Goal: Find specific page/section: Find specific page/section

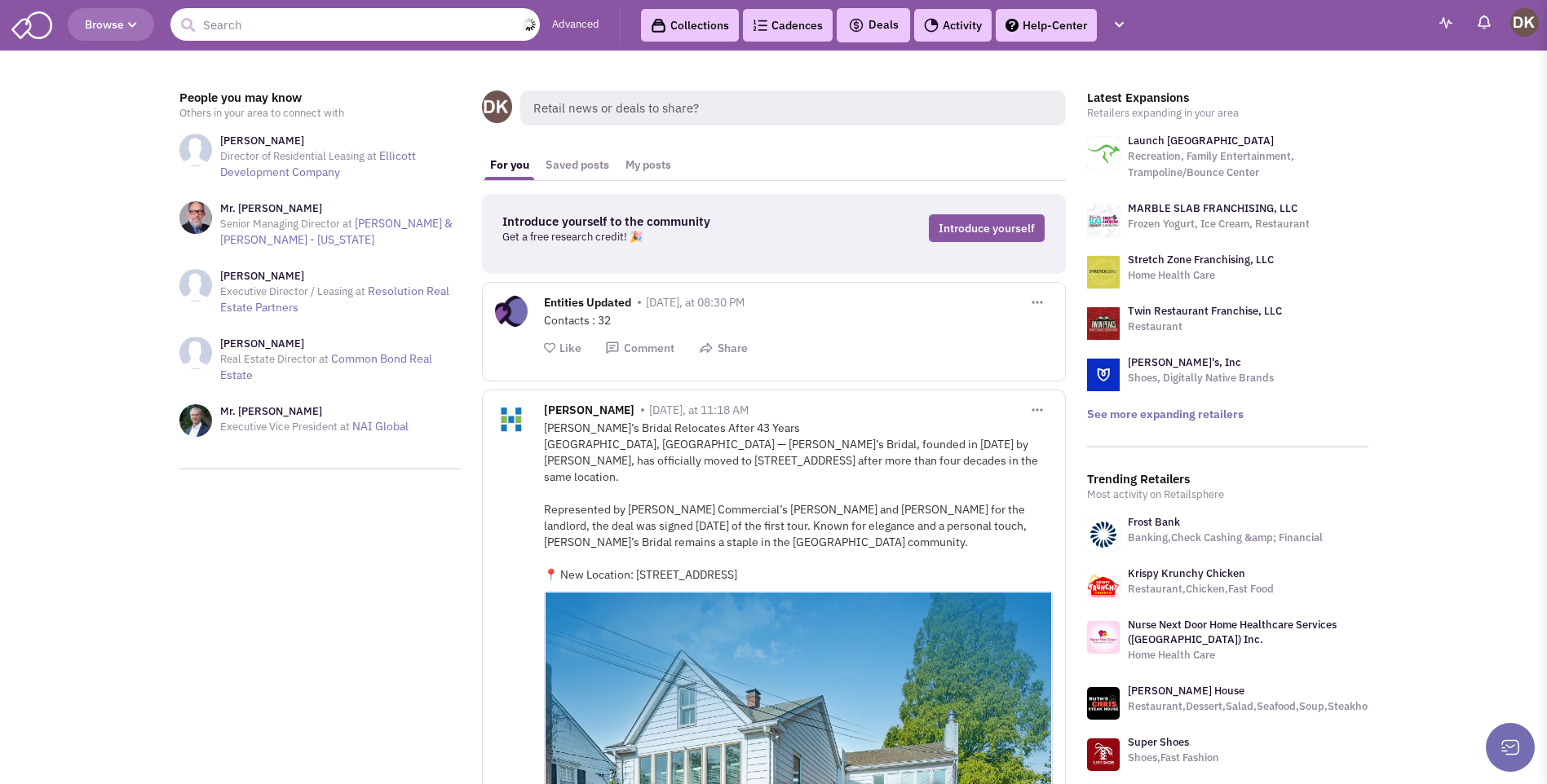
click at [336, 30] on input "text" at bounding box center [355, 24] width 369 height 33
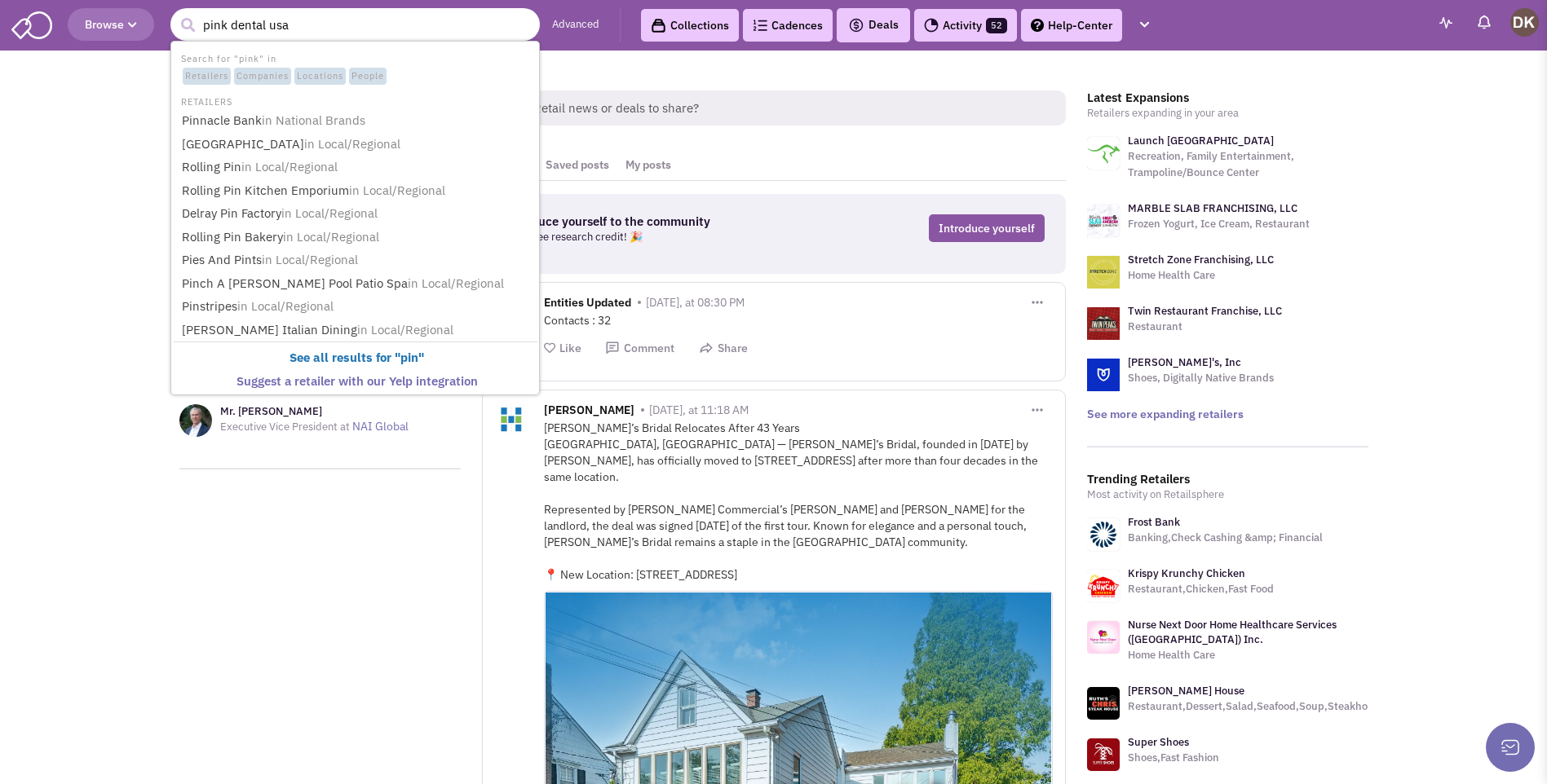
type input "pink dental usa"
click at [175, 13] on button "submit" at bounding box center [187, 24] width 24 height 24
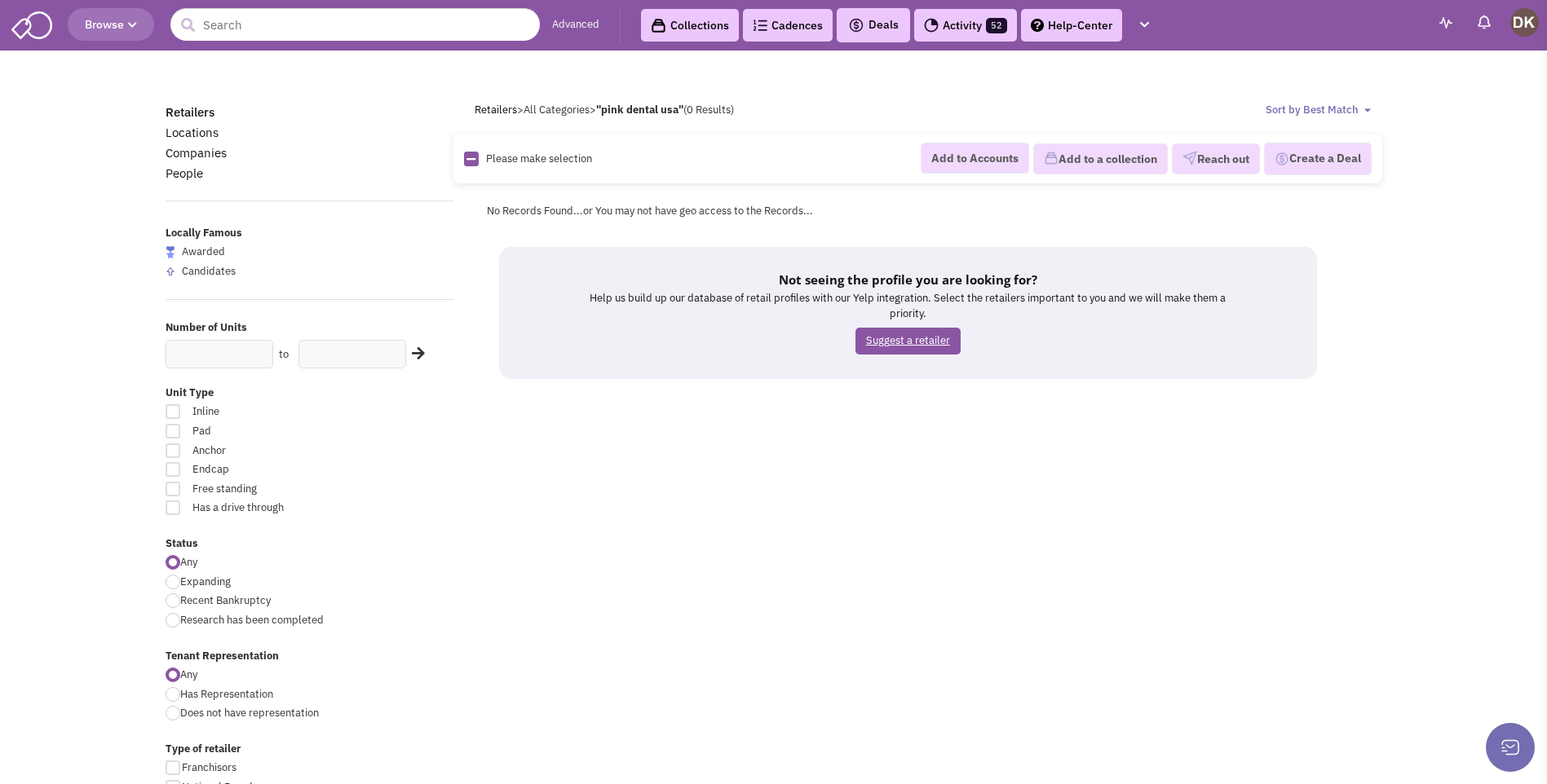
click at [886, 339] on link "Suggest a retailer" at bounding box center [908, 341] width 106 height 27
